Goal: Task Accomplishment & Management: Complete application form

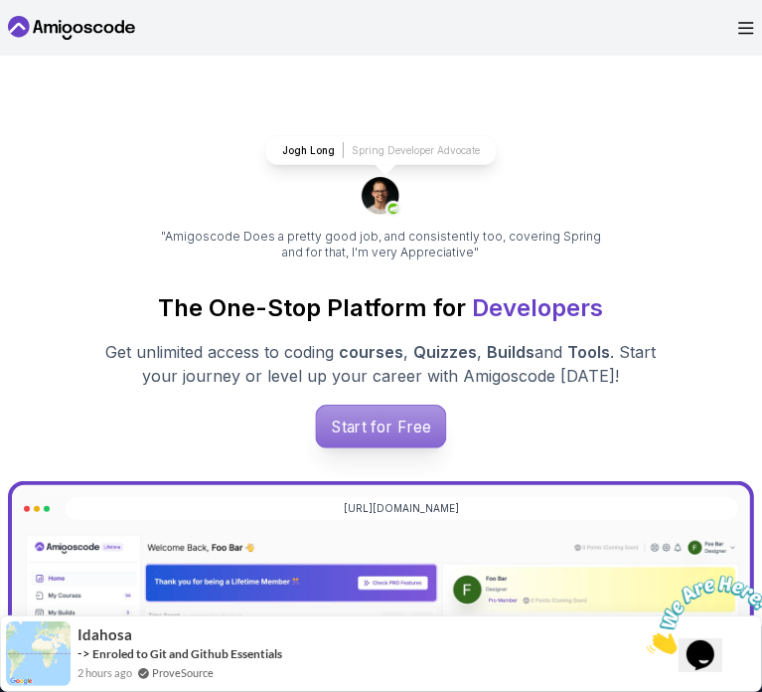
scroll to position [179, 0]
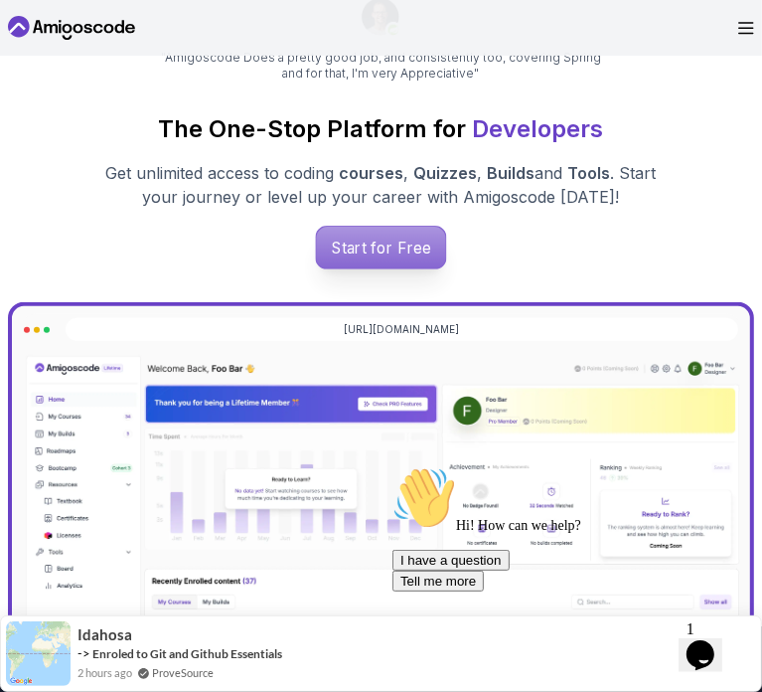
click at [384, 268] on p "Start for Free" at bounding box center [380, 248] width 129 height 42
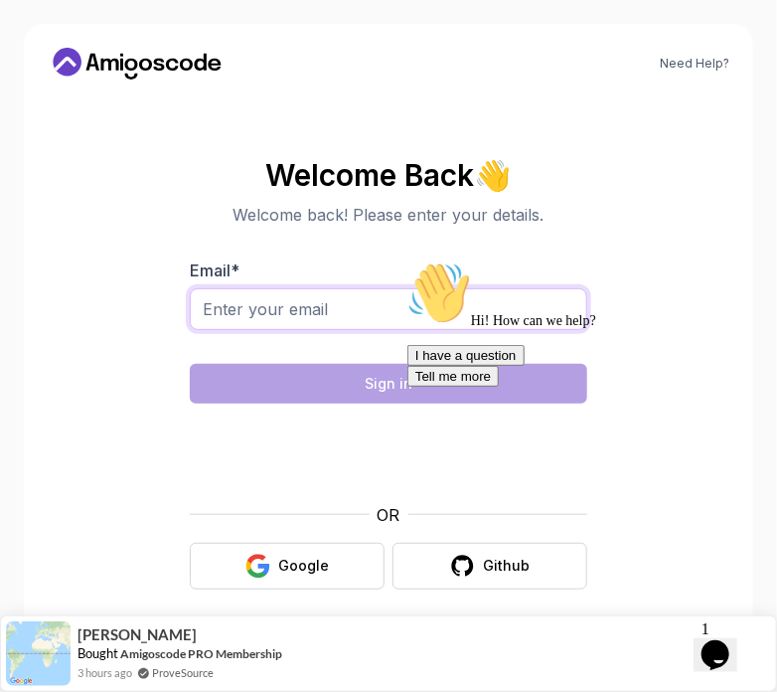
click at [358, 319] on input "Email *" at bounding box center [389, 309] width 398 height 42
type input "[EMAIL_ADDRESS][DOMAIN_NAME]"
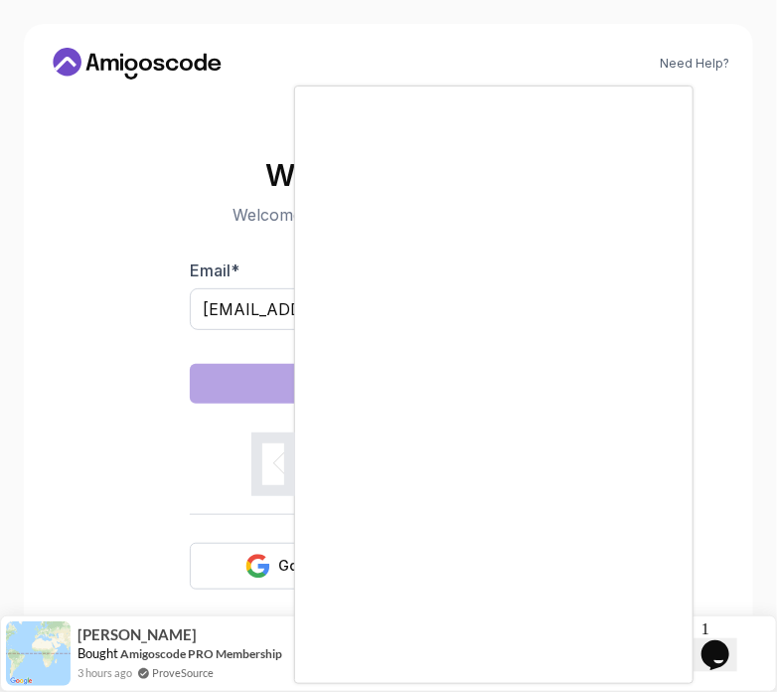
click at [196, 313] on div at bounding box center [388, 346] width 777 height 692
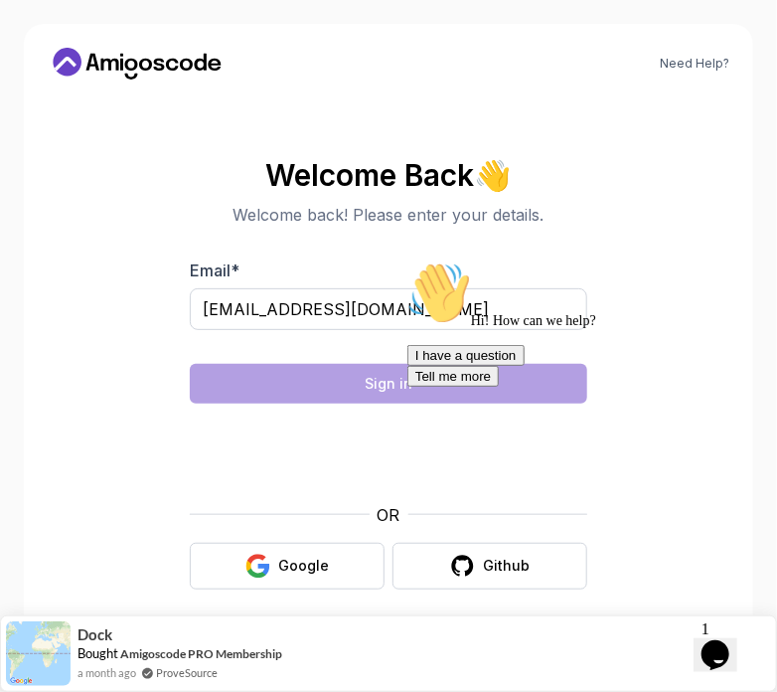
click at [586, 228] on body "Need Help? Welcome Back 👋 Welcome back! Please enter your details. Email * raji…" at bounding box center [388, 346] width 777 height 692
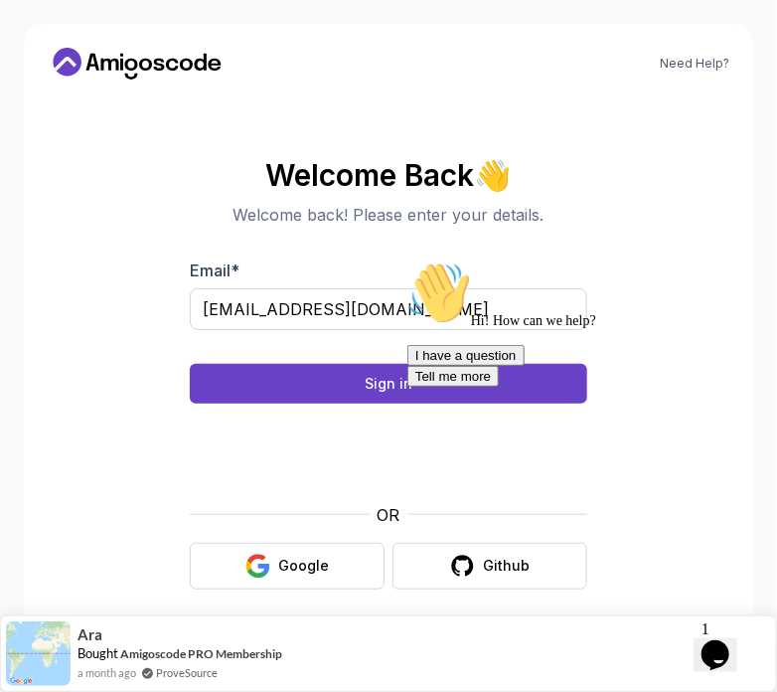
click at [415, 380] on div "Hi! How can we help? I have a question Tell me more" at bounding box center [585, 322] width 358 height 125
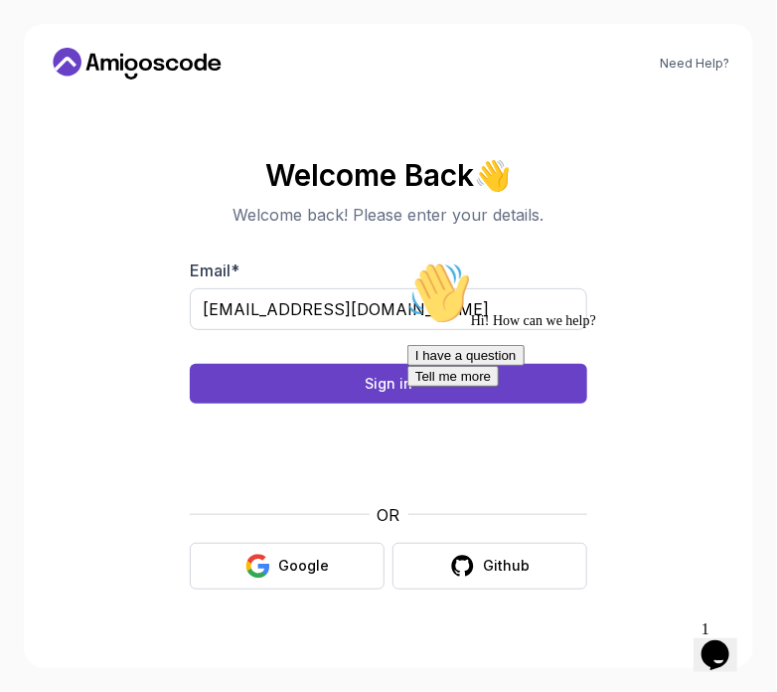
click at [415, 380] on div "Hi! How can we help? I have a question Tell me more" at bounding box center [585, 322] width 358 height 125
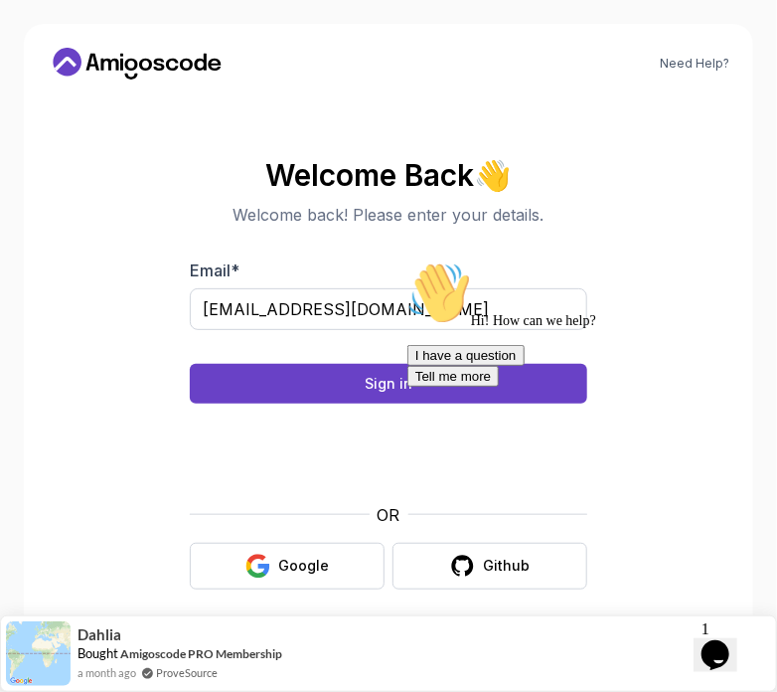
click at [415, 380] on div "Hi! How can we help? I have a question Tell me more" at bounding box center [585, 322] width 358 height 125
click at [429, 384] on div "Hi! How can we help? I have a question Tell me more" at bounding box center [585, 322] width 358 height 125
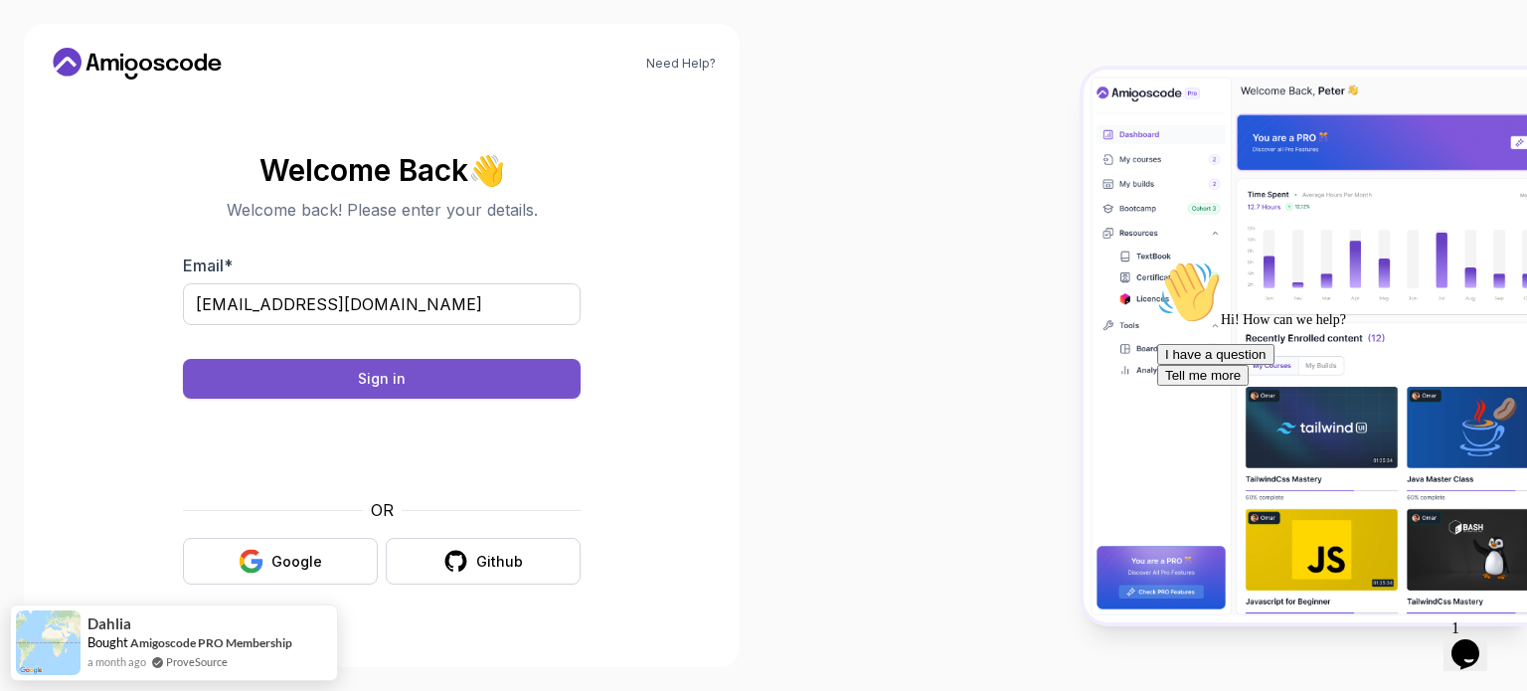
click at [396, 387] on div "Sign in" at bounding box center [382, 379] width 48 height 20
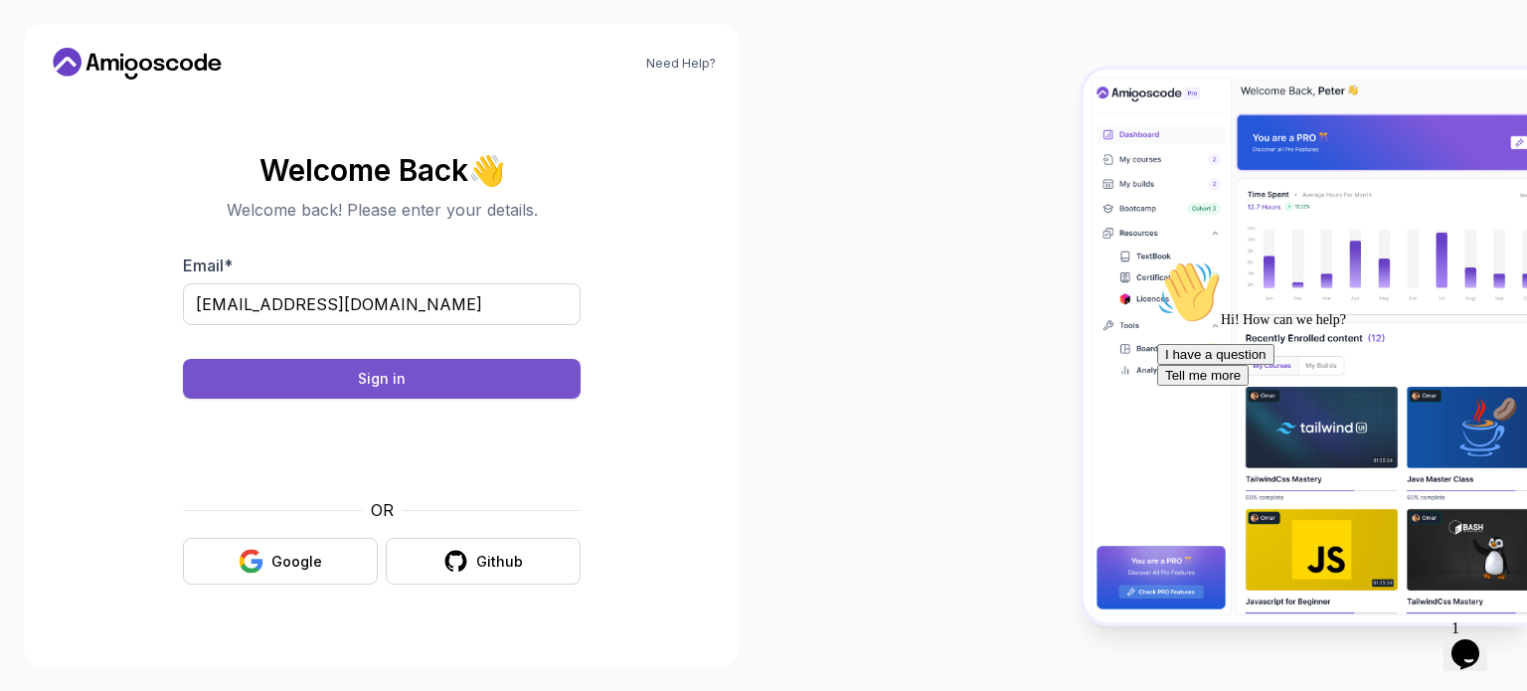
click at [396, 387] on div "Sign in" at bounding box center [382, 379] width 48 height 20
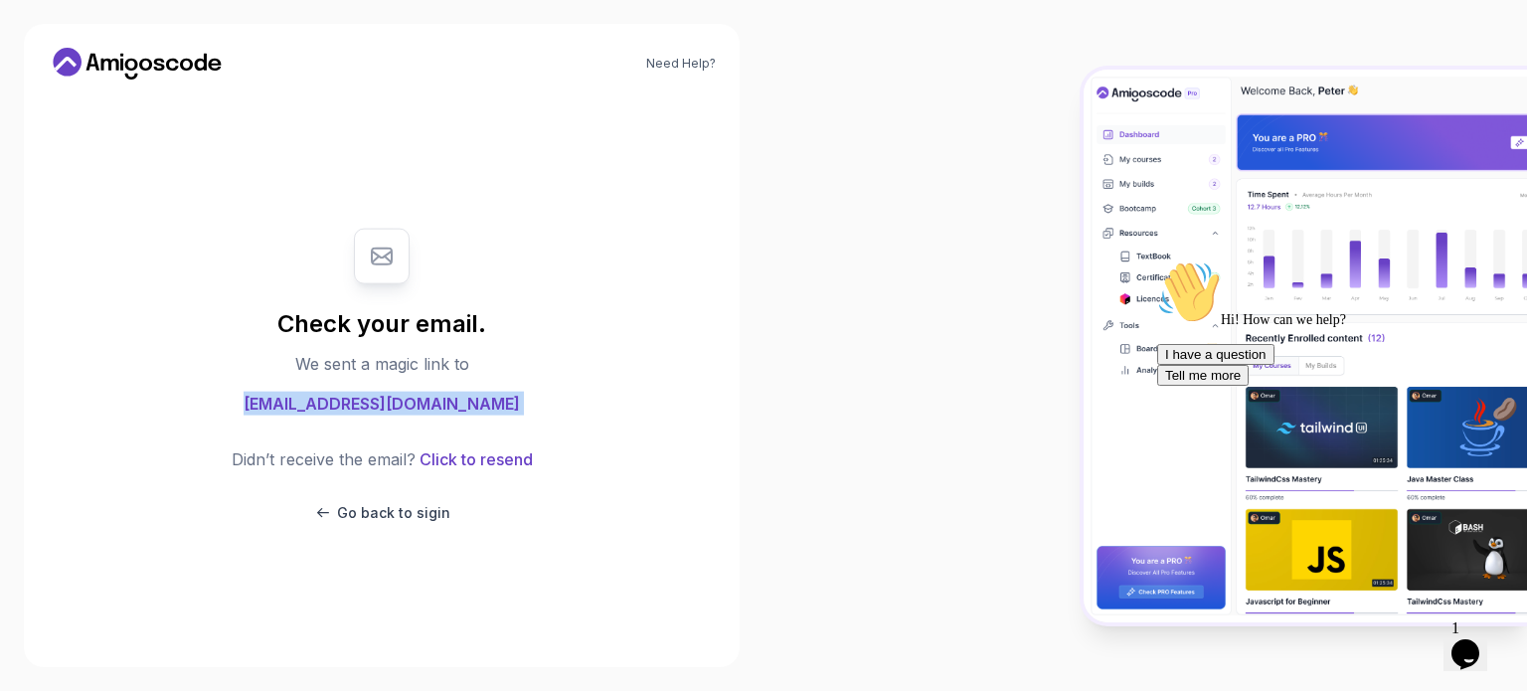
click at [396, 391] on span "[EMAIL_ADDRESS][DOMAIN_NAME]" at bounding box center [381, 403] width 276 height 24
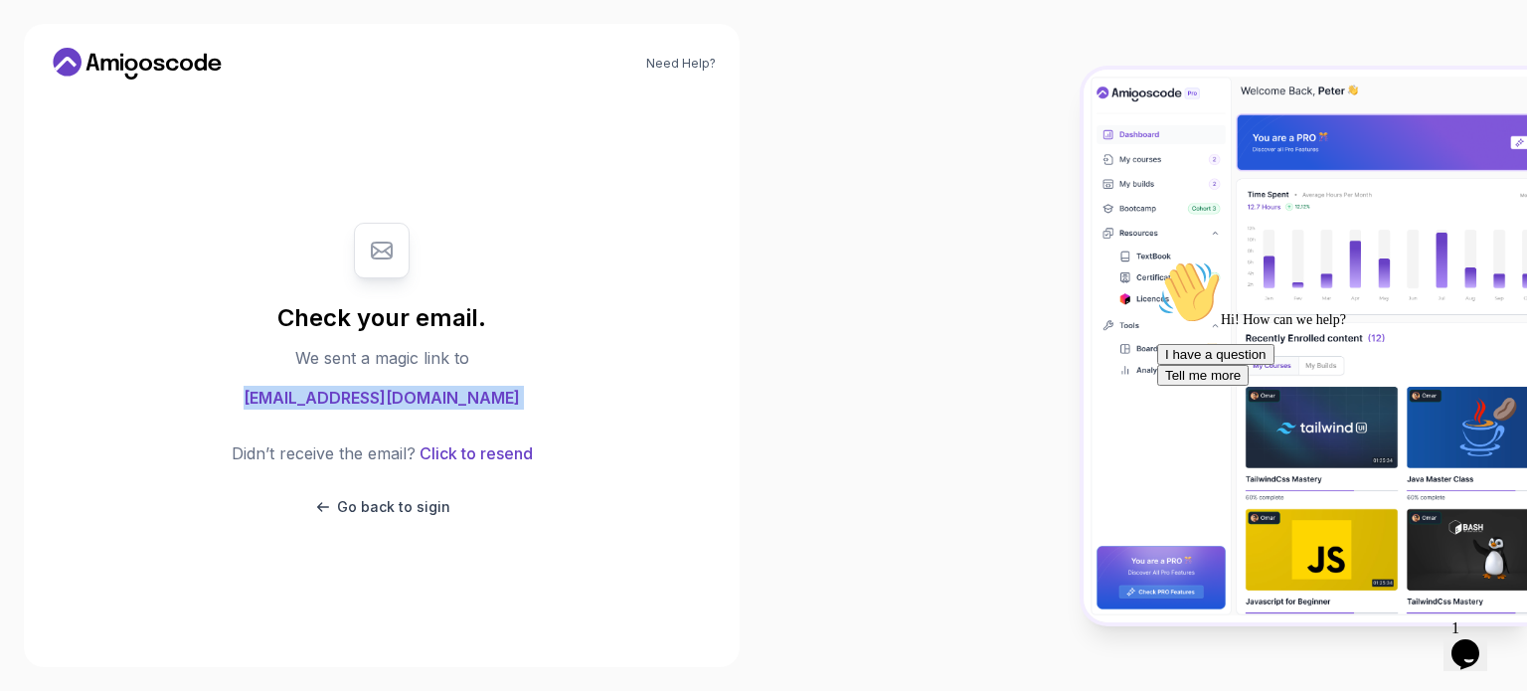
click at [396, 387] on span "[EMAIL_ADDRESS][DOMAIN_NAME]" at bounding box center [381, 398] width 276 height 24
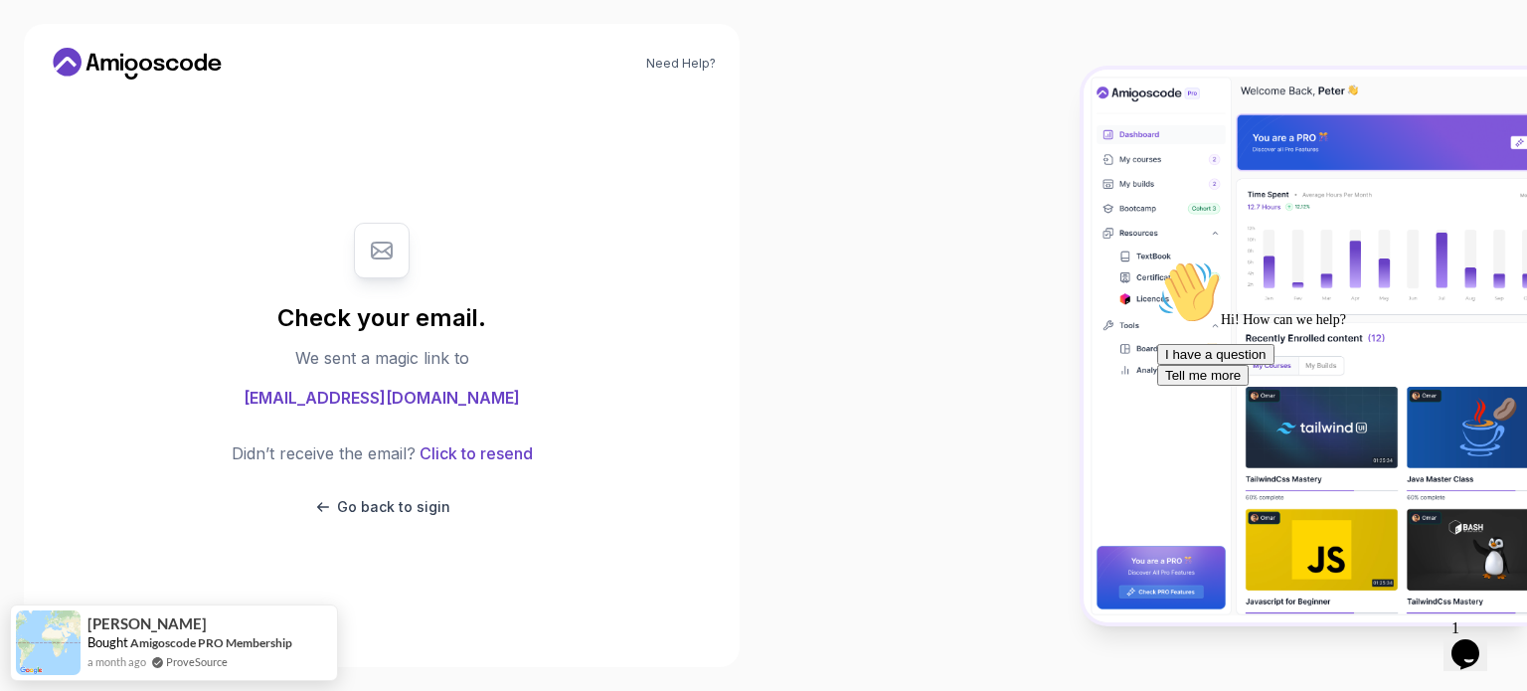
click at [437, 350] on p "We sent a magic link to" at bounding box center [382, 358] width 174 height 24
click at [376, 398] on span "[EMAIL_ADDRESS][DOMAIN_NAME]" at bounding box center [381, 398] width 276 height 24
click at [405, 404] on span "[EMAIL_ADDRESS][DOMAIN_NAME]" at bounding box center [381, 398] width 276 height 24
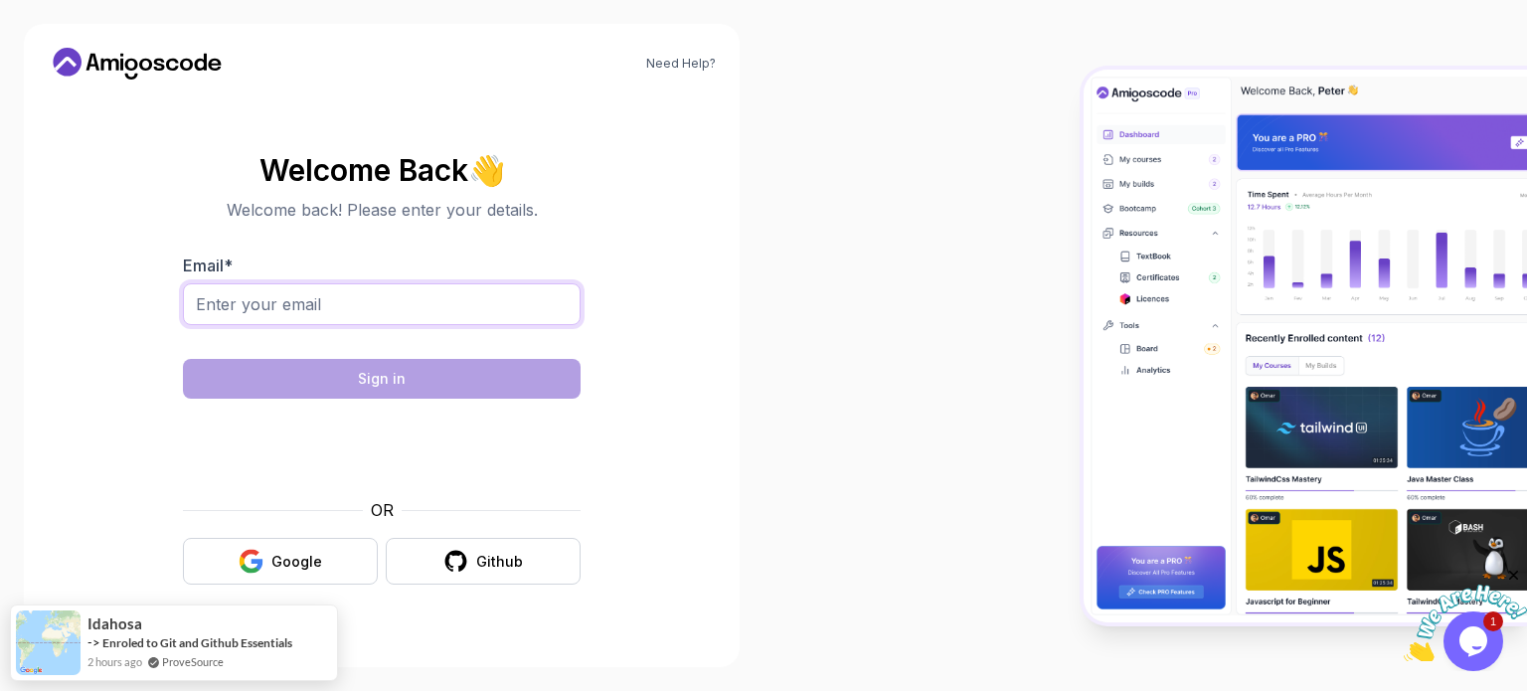
click at [387, 305] on input "Email *" at bounding box center [382, 304] width 398 height 42
type input "[EMAIL_ADDRESS][DOMAIN_NAME]"
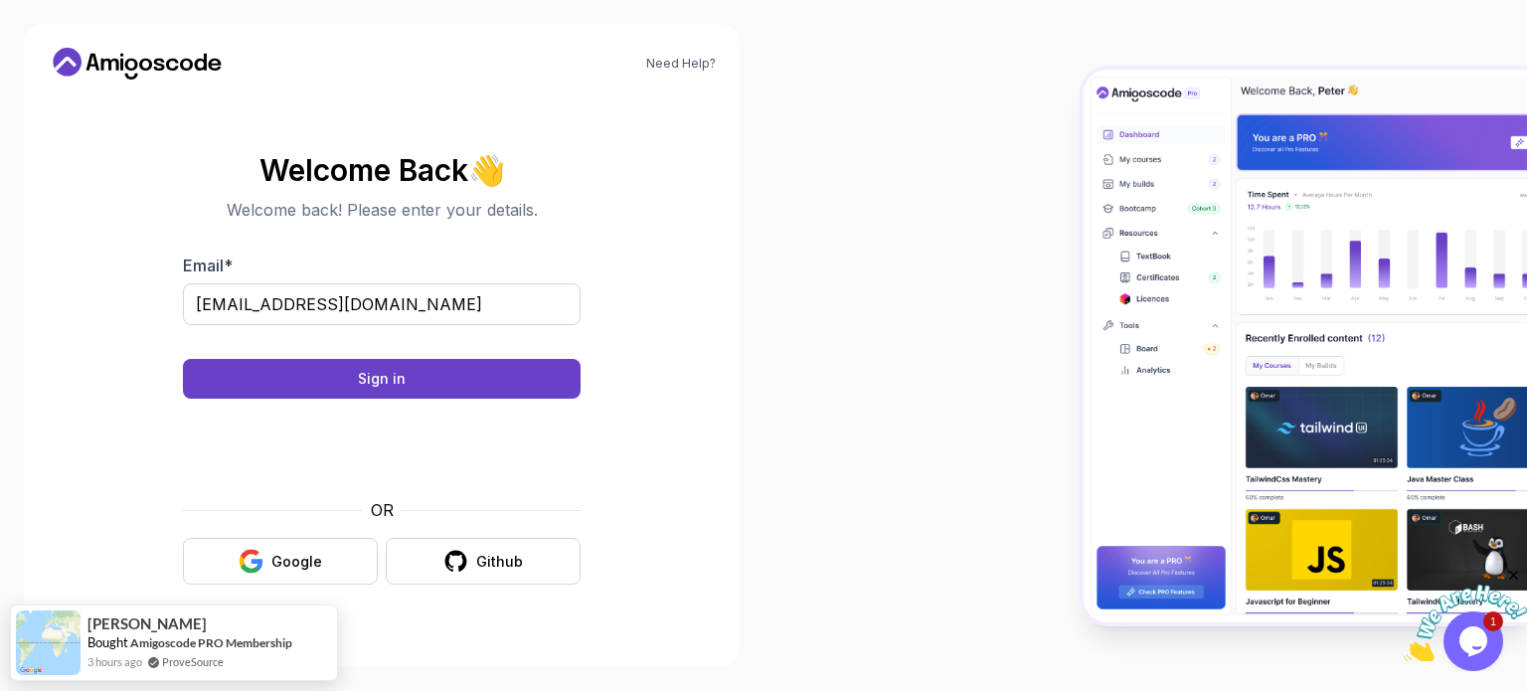
click at [1053, 170] on body "Need Help? Welcome Back 👋 Welcome back! Please enter your details. Email * [EMA…" at bounding box center [763, 345] width 1527 height 691
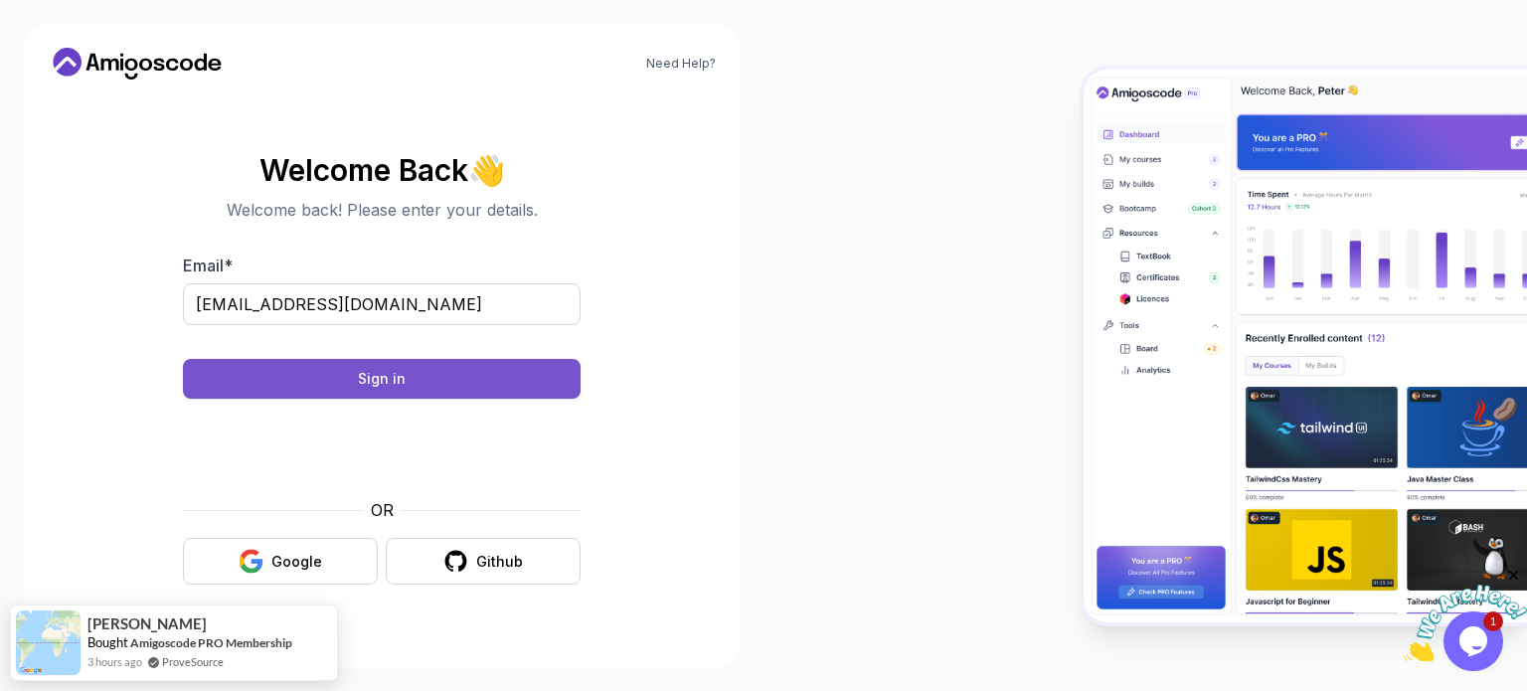
click at [304, 385] on button "Sign in" at bounding box center [382, 379] width 398 height 40
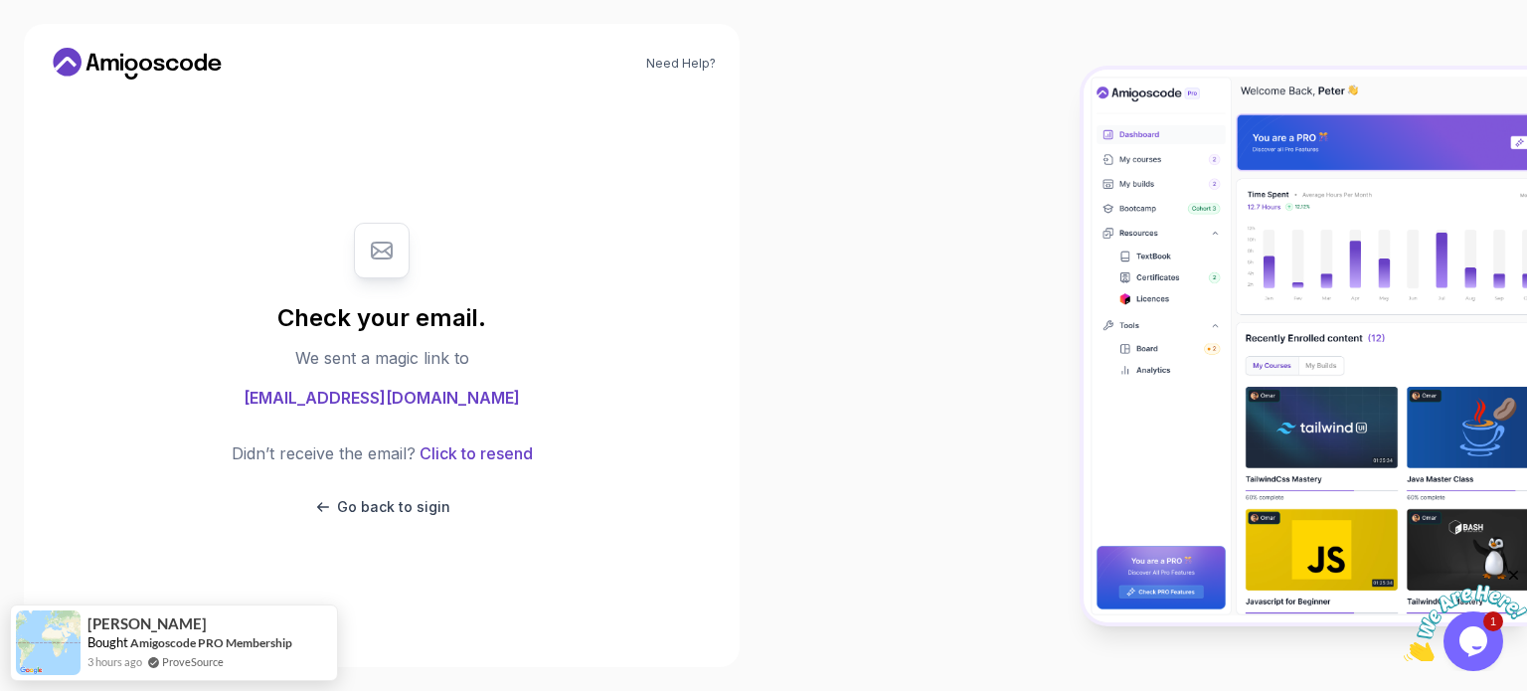
click at [428, 397] on span "[EMAIL_ADDRESS][DOMAIN_NAME]" at bounding box center [381, 398] width 276 height 24
click at [898, 353] on div at bounding box center [1144, 345] width 763 height 691
